Goal: Navigation & Orientation: Find specific page/section

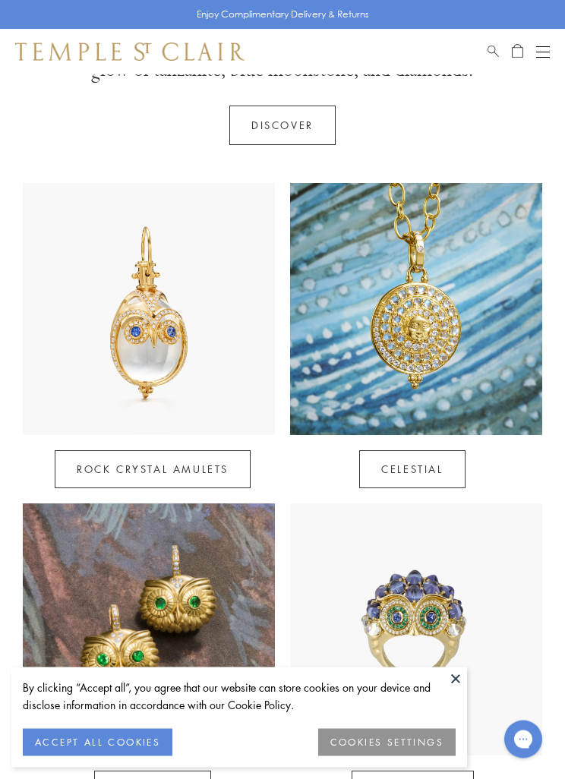
scroll to position [507, 0]
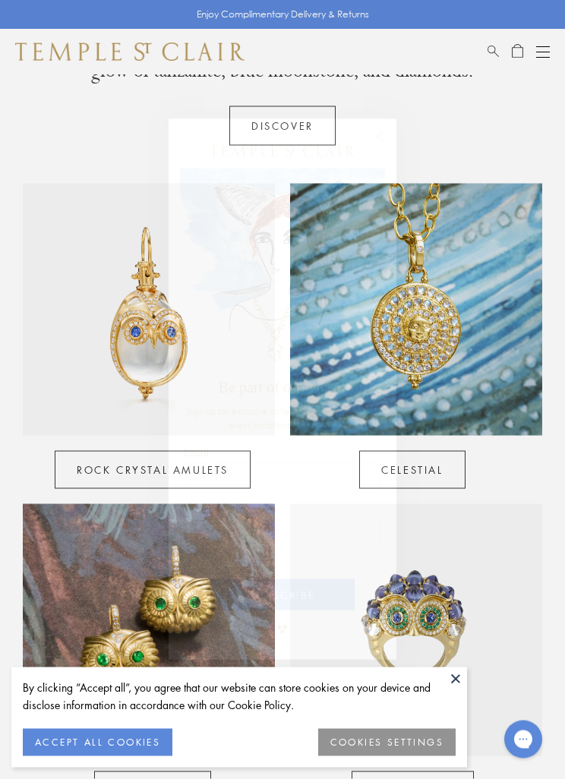
click at [385, 146] on circle "Close dialog" at bounding box center [379, 137] width 18 height 18
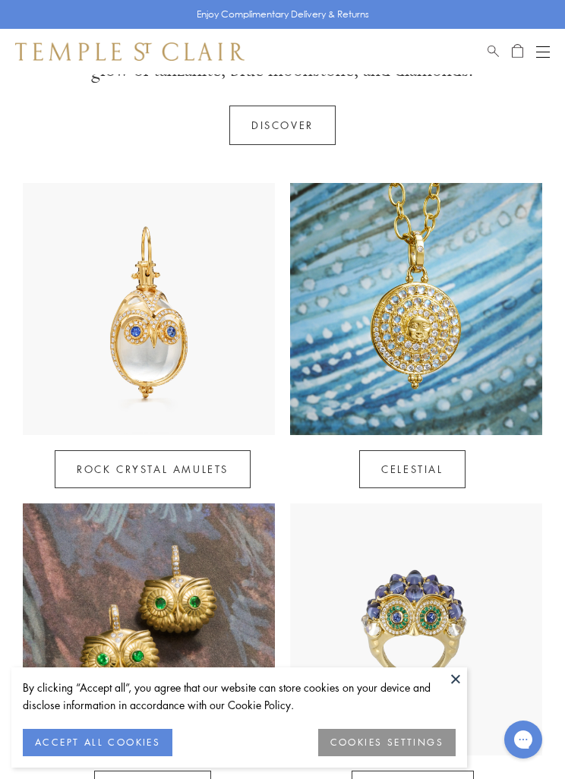
click at [412, 460] on link "Celestial" at bounding box center [412, 469] width 106 height 38
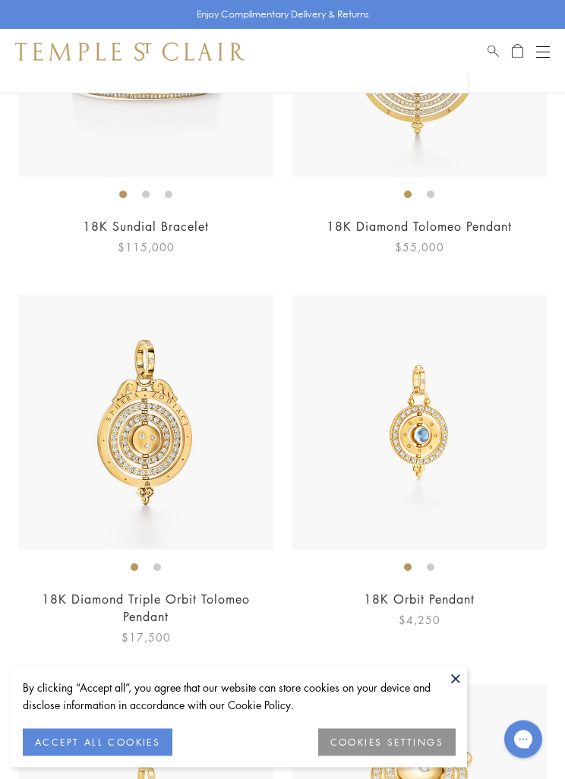
scroll to position [1650, 0]
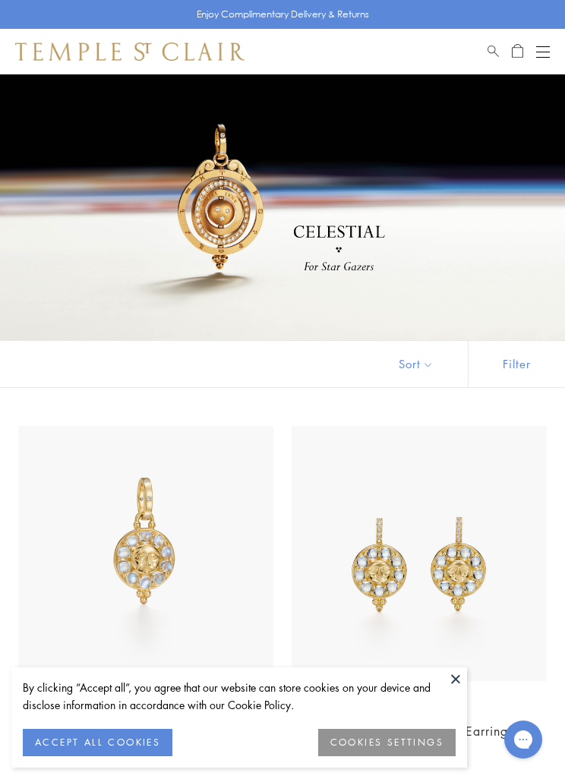
click at [453, 674] on button at bounding box center [455, 679] width 23 height 23
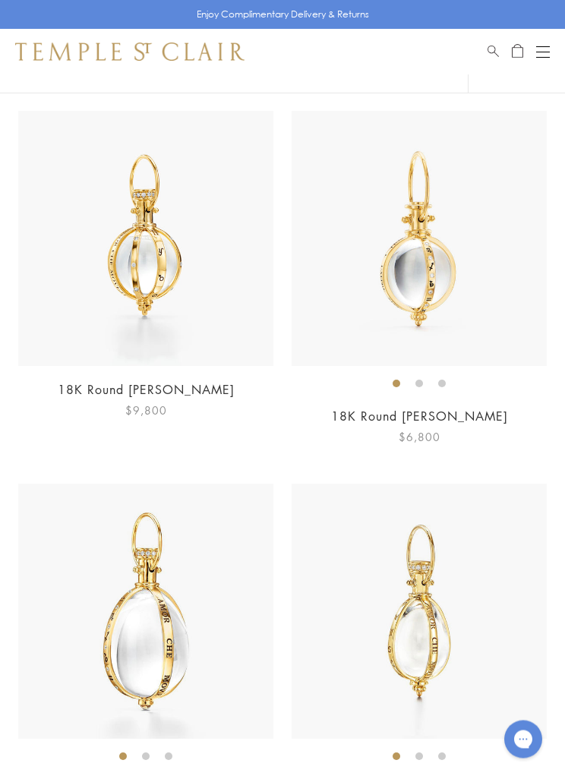
scroll to position [5553, 0]
